Goal: Information Seeking & Learning: Learn about a topic

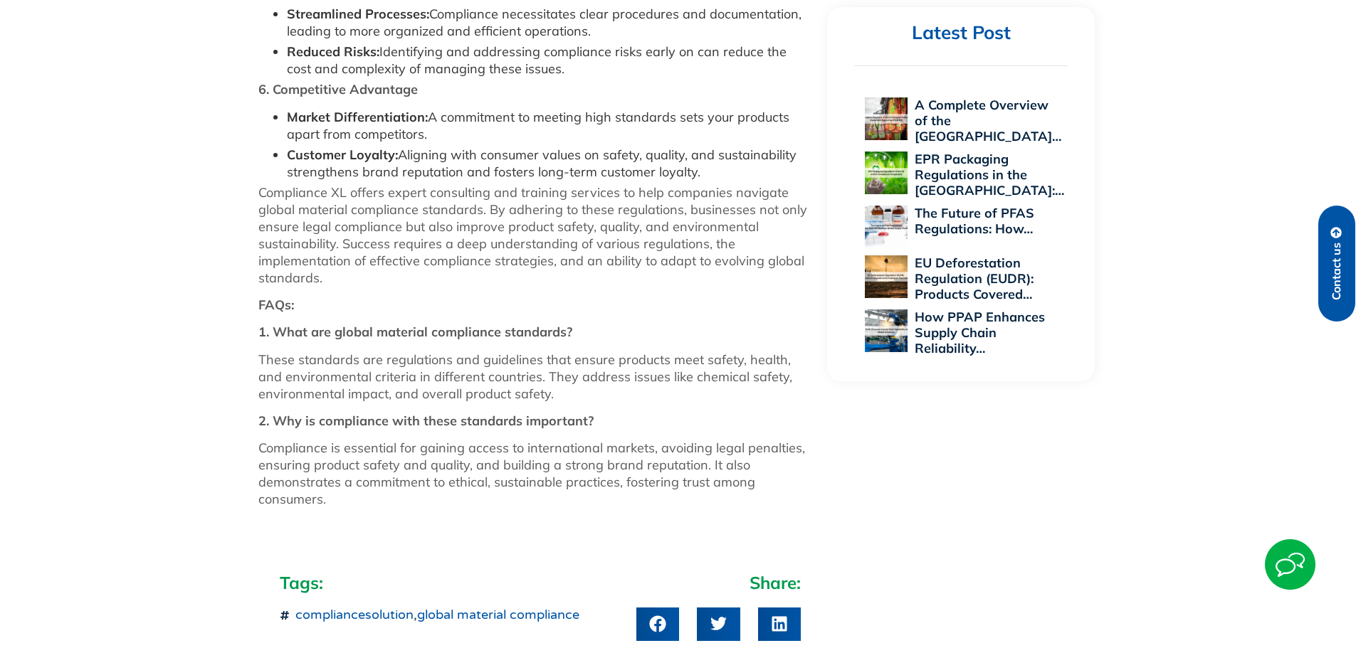
click at [601, 375] on p "These standards are regulations and guidelines that ensure products meet safety…" at bounding box center [535, 377] width 555 height 51
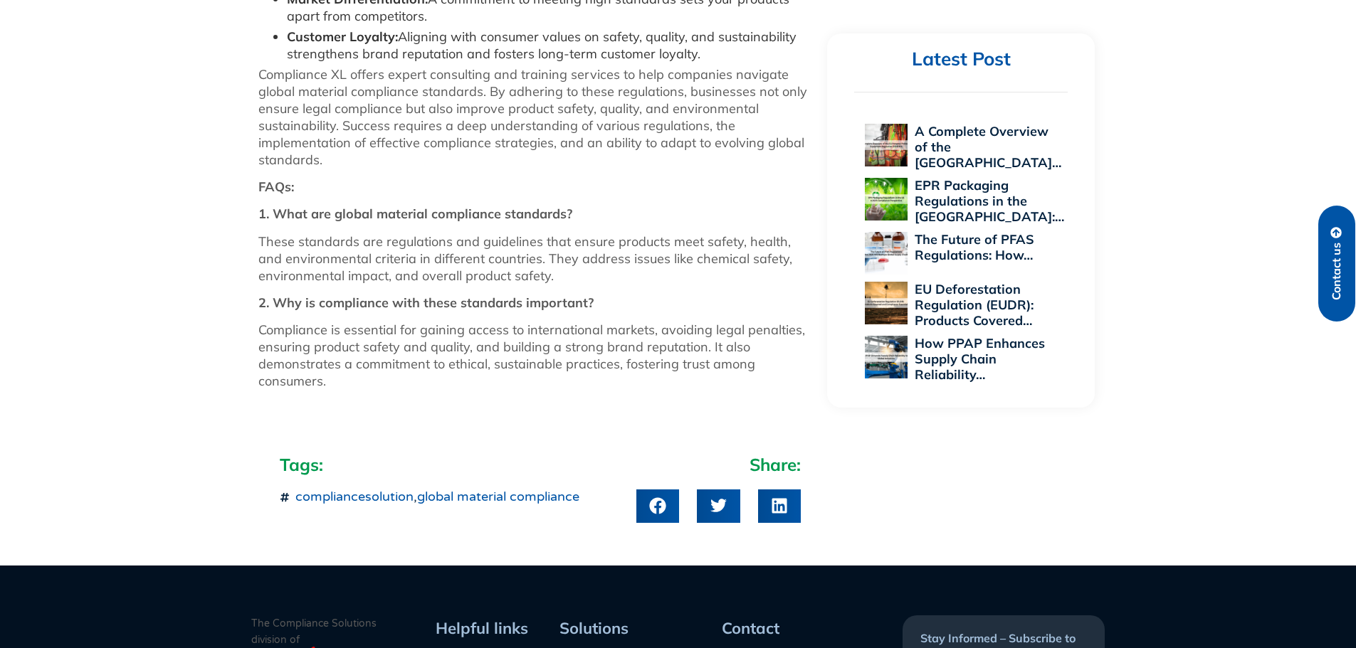
scroll to position [1309, 0]
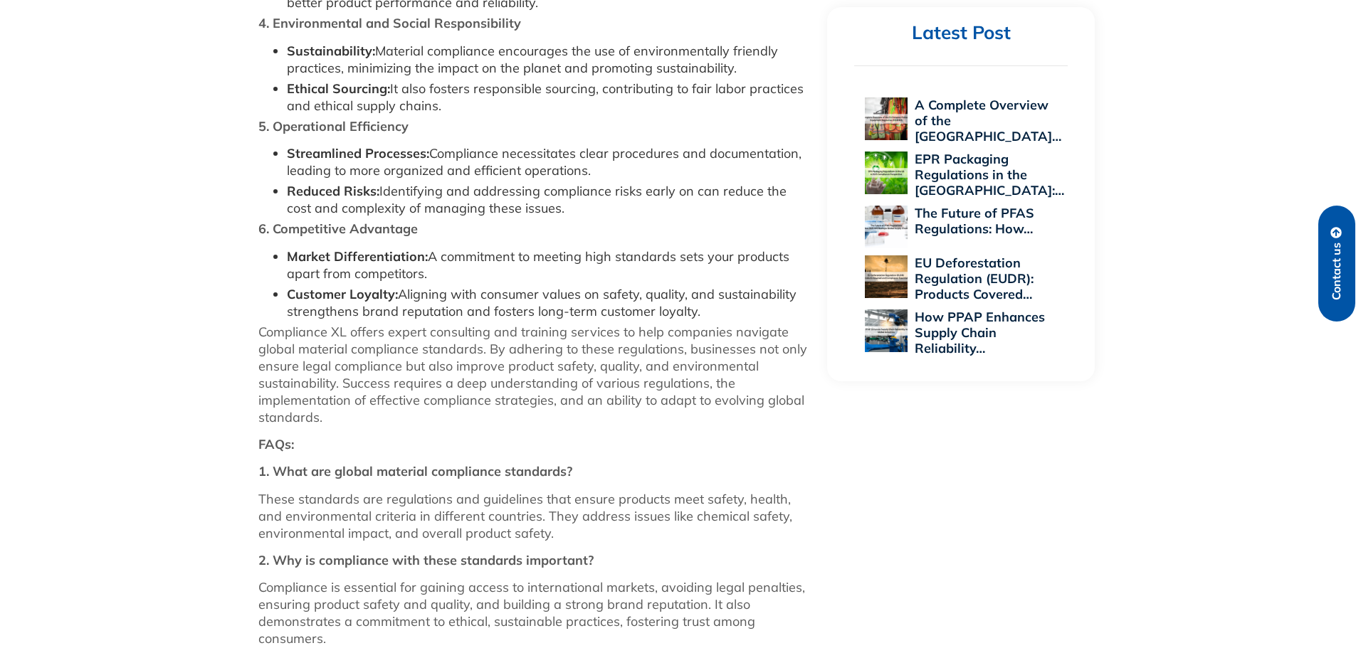
scroll to position [1281, 0]
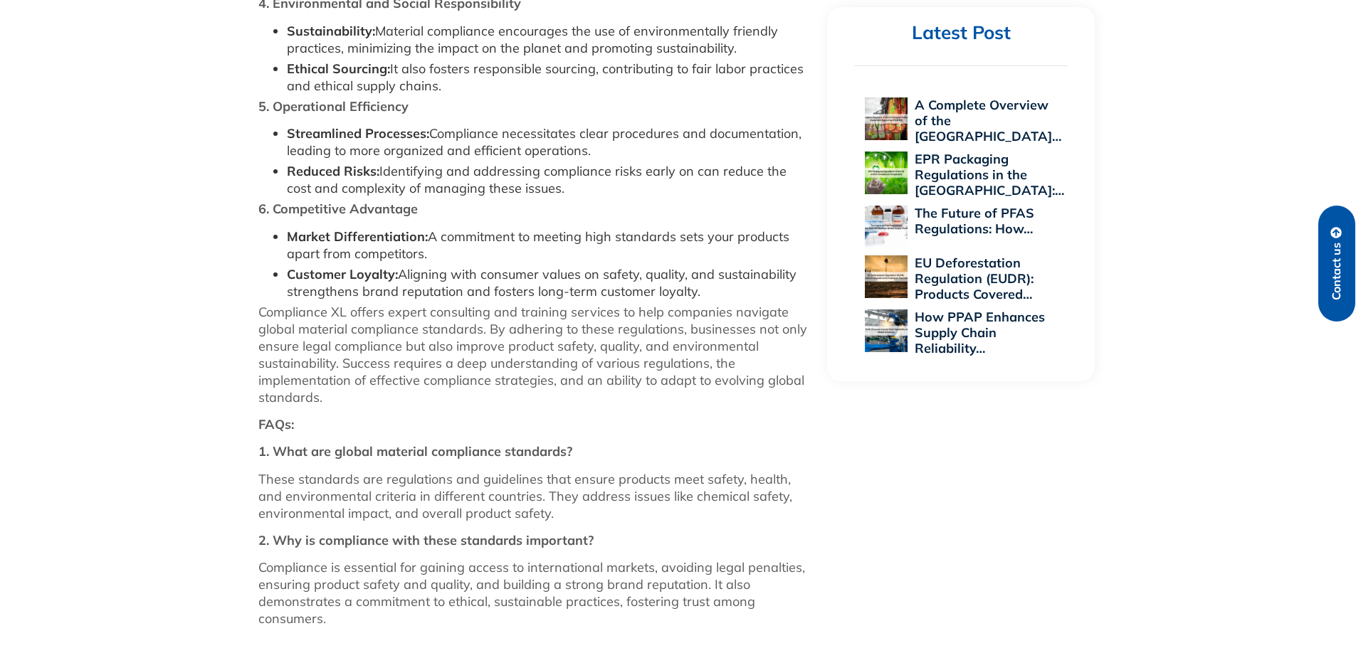
click at [554, 348] on p "Compliance XL offers expert consulting and training services to help companies …" at bounding box center [535, 355] width 555 height 102
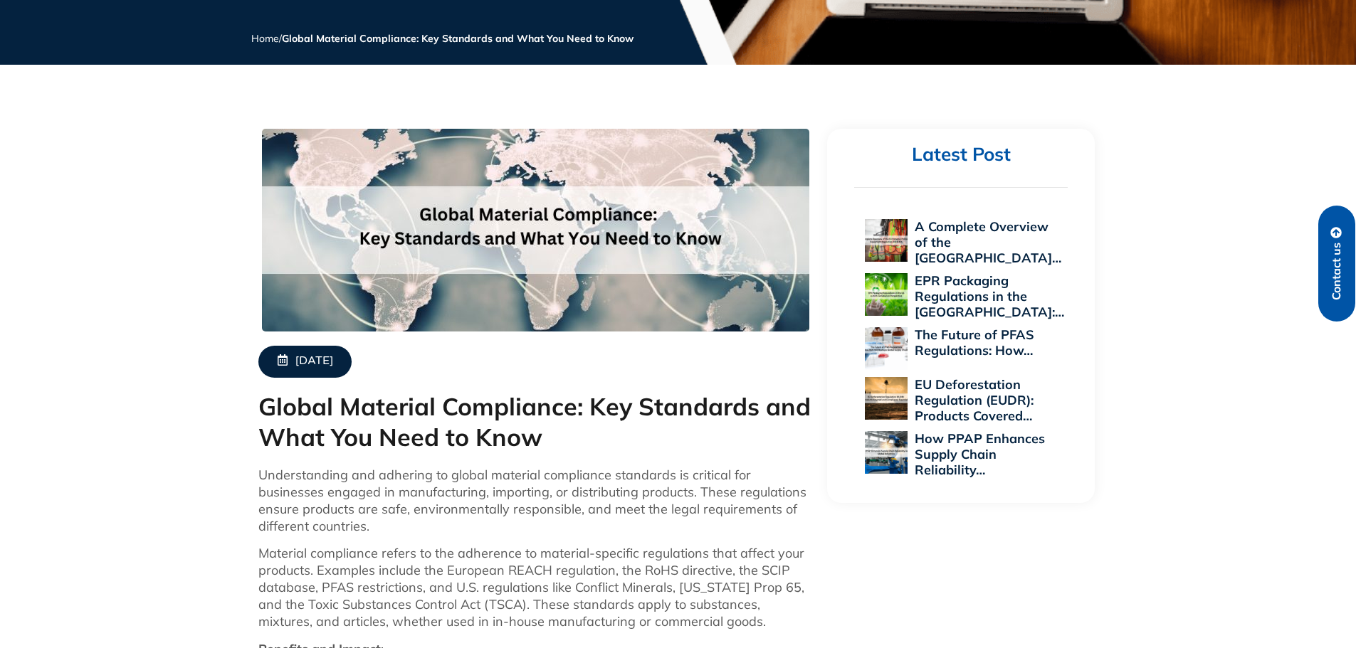
scroll to position [0, 0]
